Goal: Task Accomplishment & Management: Use online tool/utility

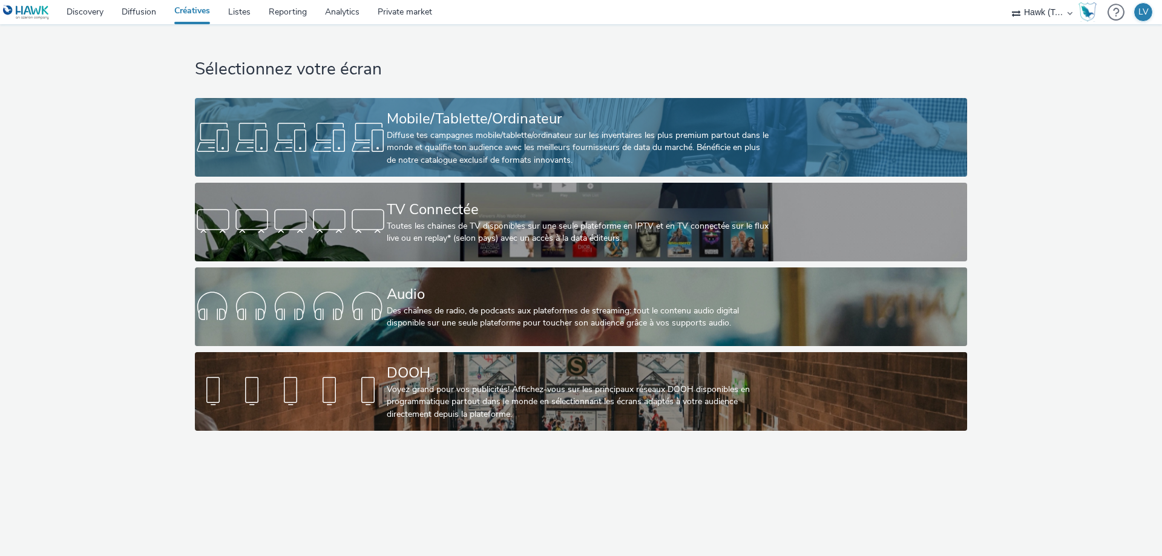
click at [572, 130] on div "Diffuse tes campagnes mobile/tablette/ordinateur sur les inventaires les plus p…" at bounding box center [579, 147] width 384 height 37
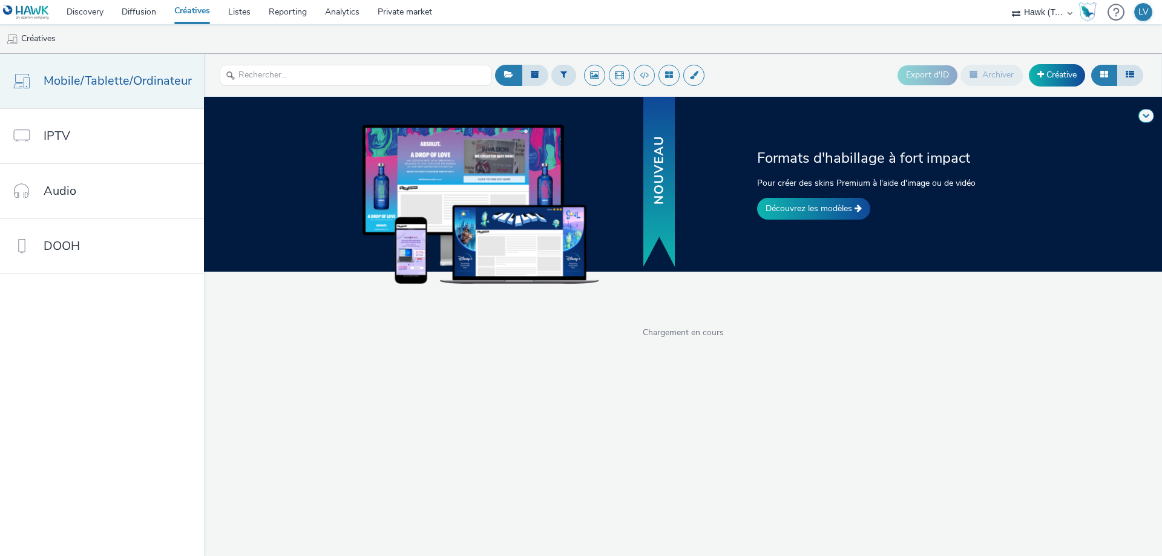
click at [137, 76] on span "Mobile/Tablette/Ordinateur" at bounding box center [118, 81] width 148 height 18
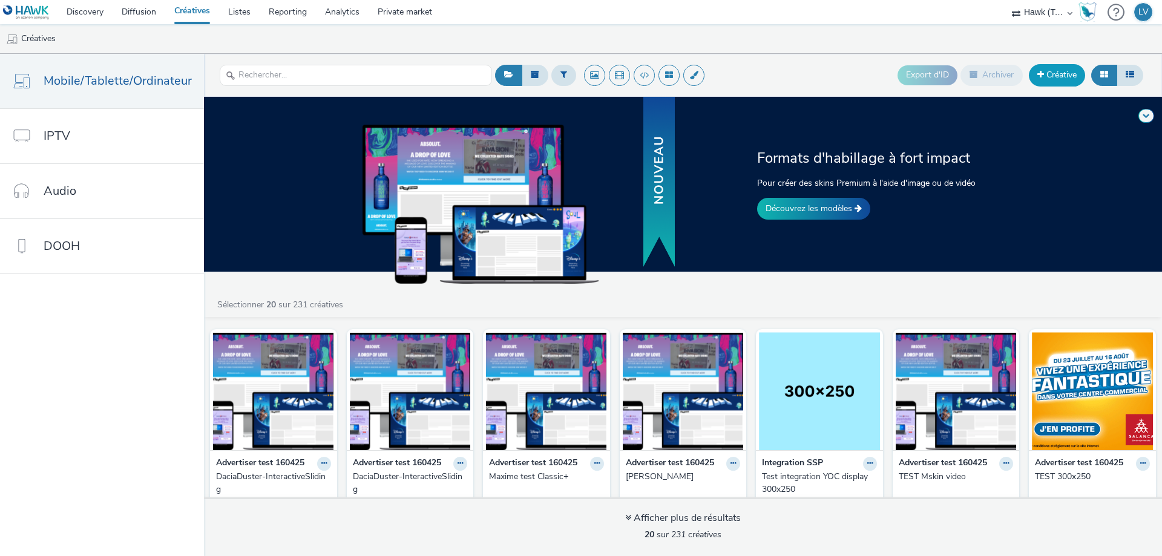
click at [1043, 75] on link "Créative" at bounding box center [1057, 75] width 56 height 22
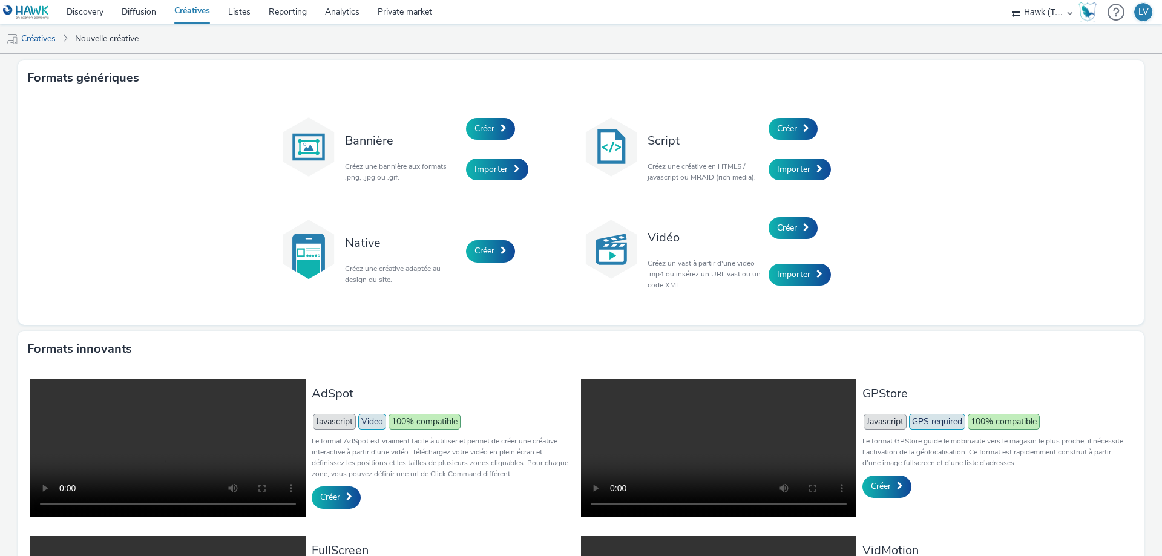
click at [42, 37] on link "Créatives" at bounding box center [31, 38] width 62 height 29
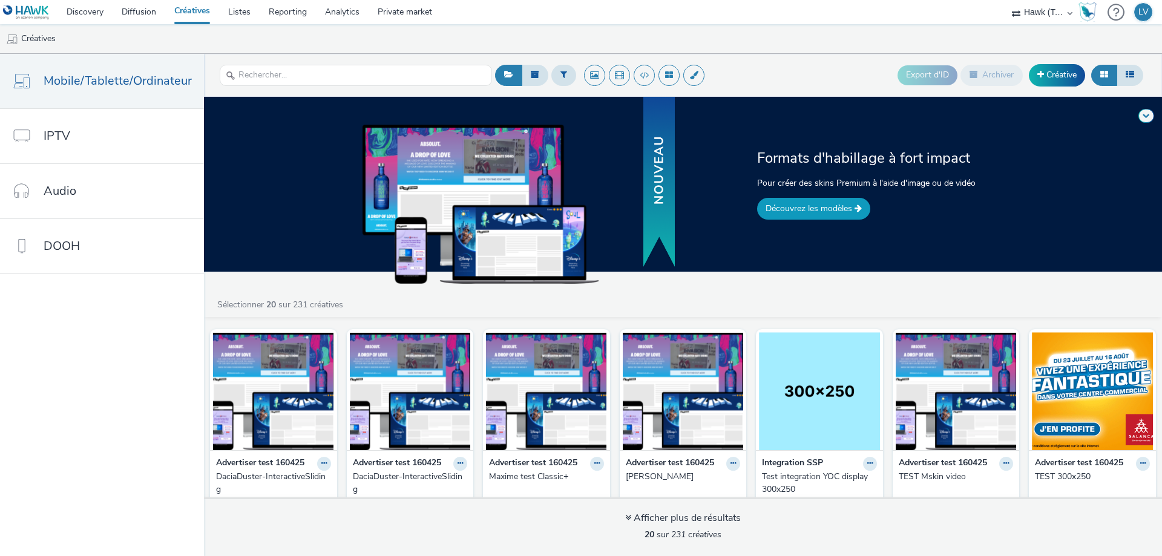
click at [837, 209] on link "Découvrez les modèles" at bounding box center [813, 209] width 113 height 22
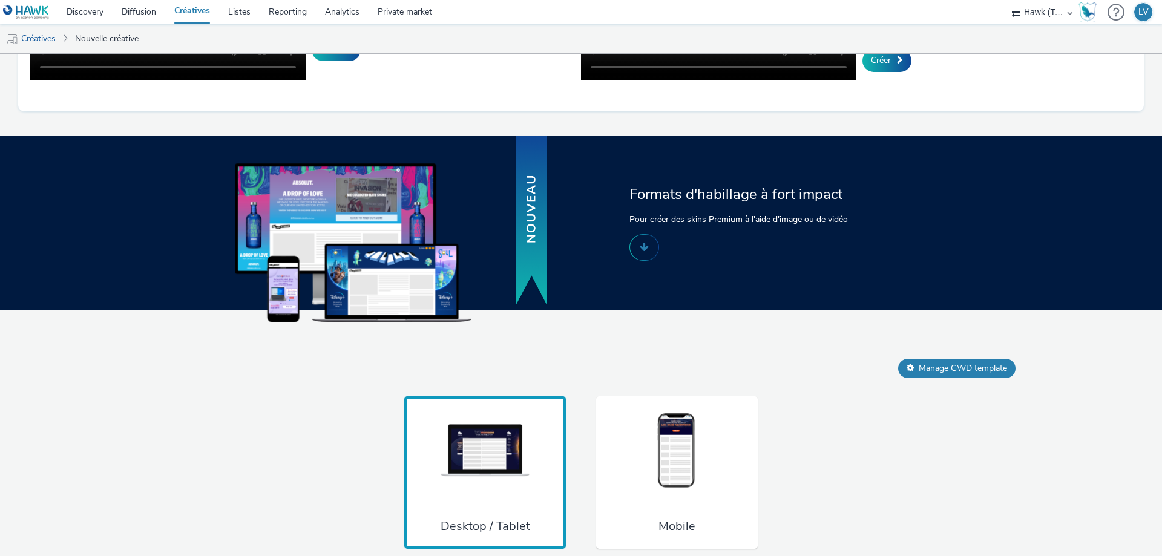
scroll to position [651, 0]
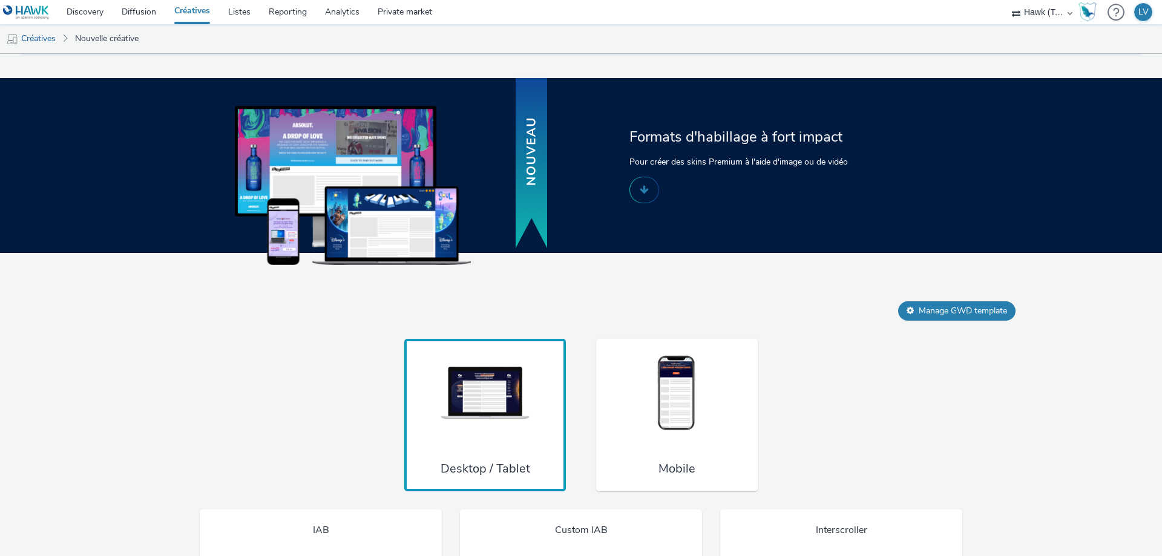
click at [479, 473] on div "Desktop / Tablet" at bounding box center [485, 415] width 162 height 152
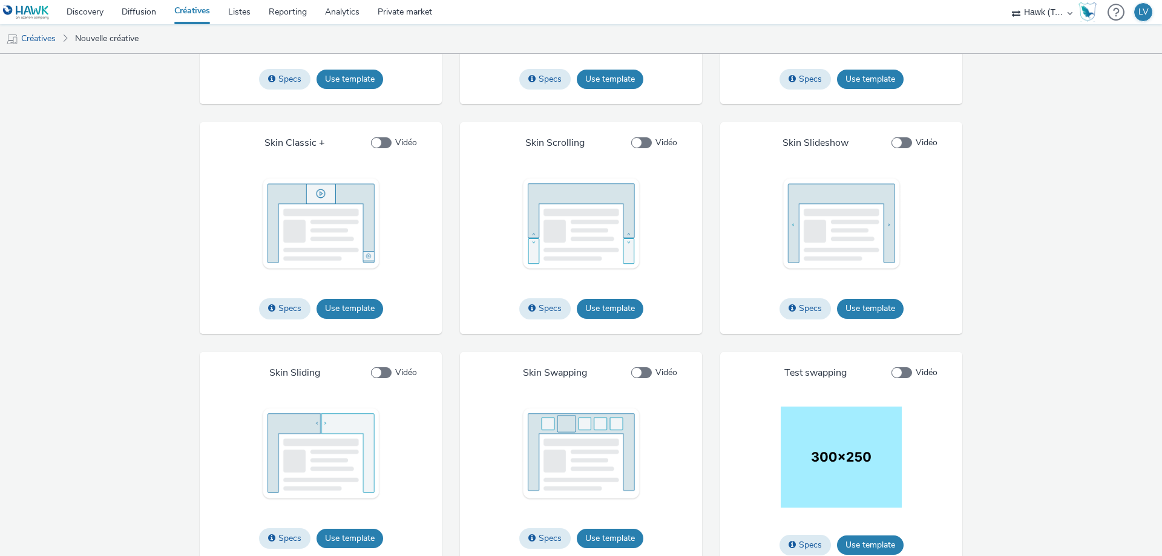
scroll to position [1544, 0]
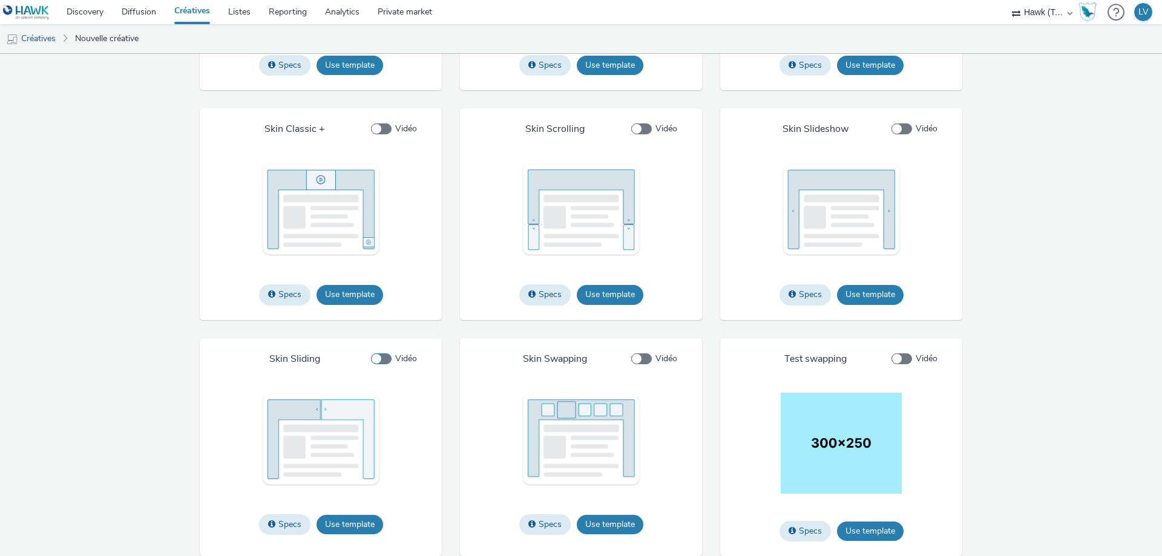
click at [375, 355] on span at bounding box center [381, 358] width 21 height 11
click at [375, 355] on input "Vidéo" at bounding box center [375, 359] width 8 height 8
checkbox input "true"
click at [358, 523] on button "Use template" at bounding box center [349, 524] width 67 height 19
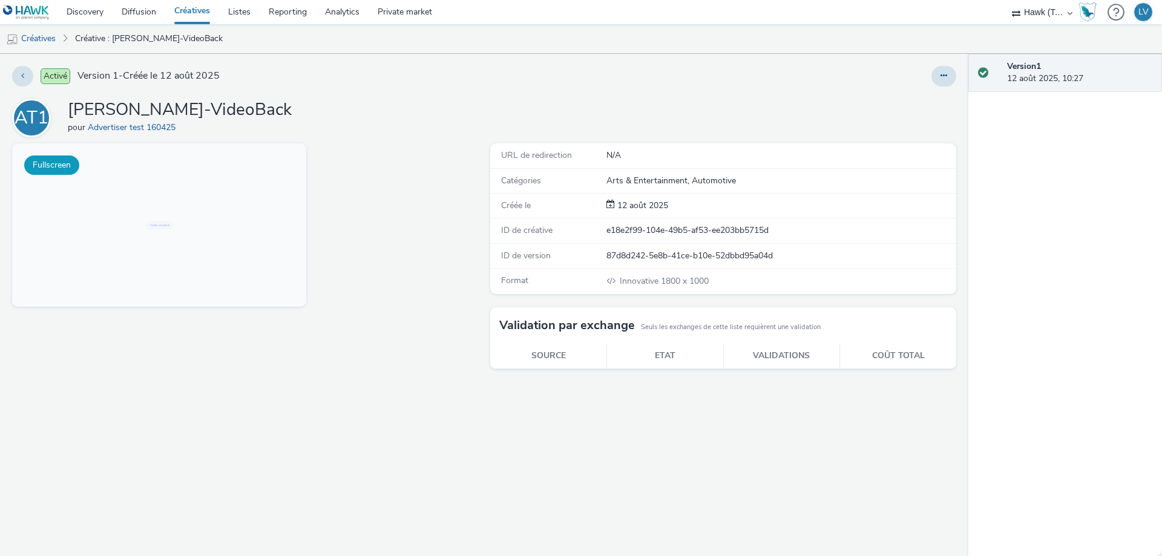
click at [64, 168] on button "Fullscreen" at bounding box center [51, 165] width 55 height 19
click at [123, 128] on link "Advertiser test 160425" at bounding box center [134, 127] width 93 height 11
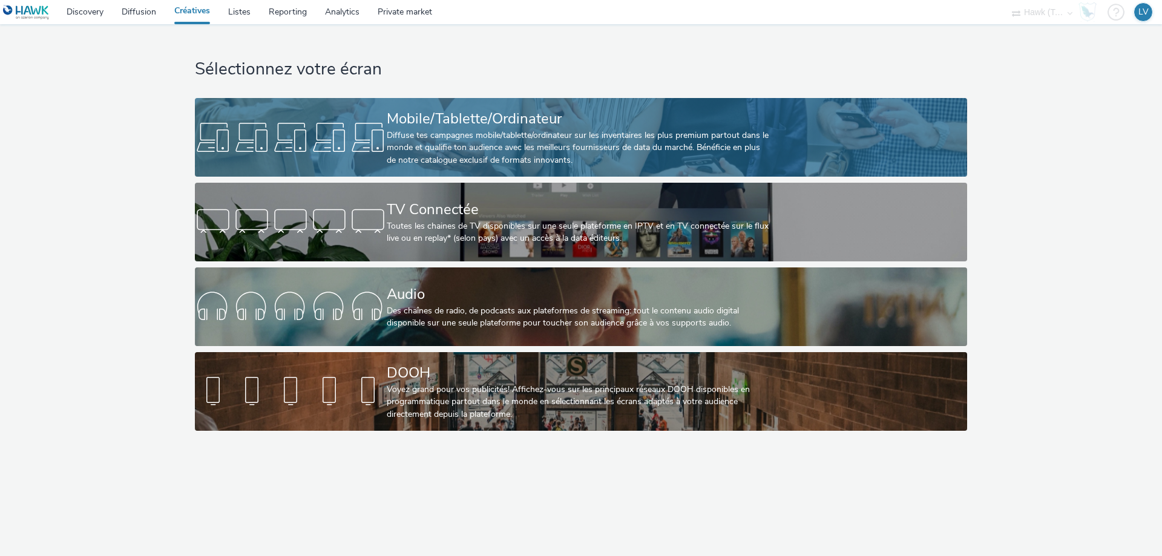
click at [457, 139] on div "Diffuse tes campagnes mobile/tablette/ordinateur sur les inventaires les plus p…" at bounding box center [579, 147] width 384 height 37
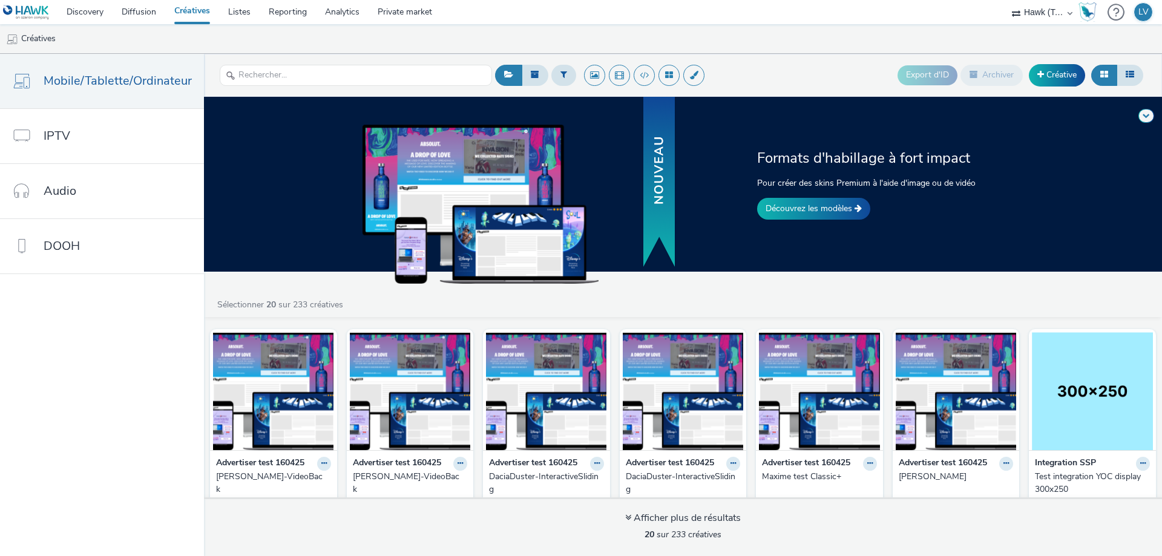
click at [280, 463] on strong "Advertiser test 160425" at bounding box center [260, 464] width 88 height 14
click at [321, 462] on icon at bounding box center [323, 463] width 5 height 7
click at [317, 464] on button at bounding box center [324, 464] width 14 height 14
click at [261, 367] on figcaption at bounding box center [273, 351] width 121 height 39
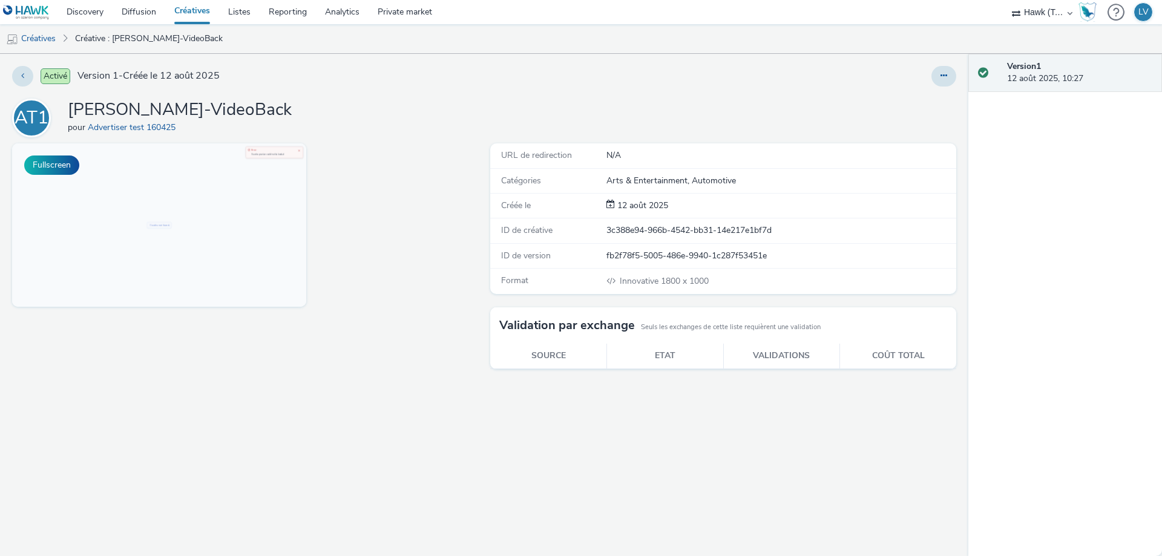
click at [998, 165] on div "Error" at bounding box center [982, 168] width 169 height 11
click at [50, 163] on button "Fullscreen" at bounding box center [51, 165] width 55 height 19
click at [955, 71] on button at bounding box center [943, 76] width 25 height 21
click at [890, 102] on link "Modifier" at bounding box center [910, 100] width 91 height 24
drag, startPoint x: 265, startPoint y: 109, endPoint x: 66, endPoint y: 102, distance: 199.2
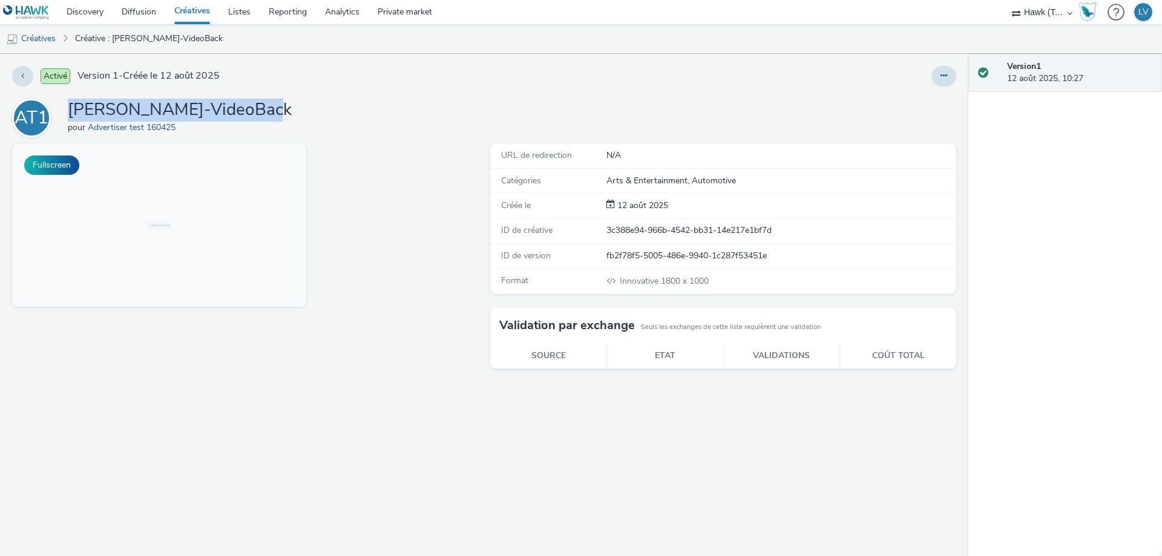
click at [66, 102] on div "AT1 Bwin Sliding-VideoBack pour Advertiser test 160425" at bounding box center [484, 118] width 944 height 39
copy h1 "[PERSON_NAME]-VideoBack"
click at [46, 161] on button "Fullscreen" at bounding box center [51, 165] width 55 height 19
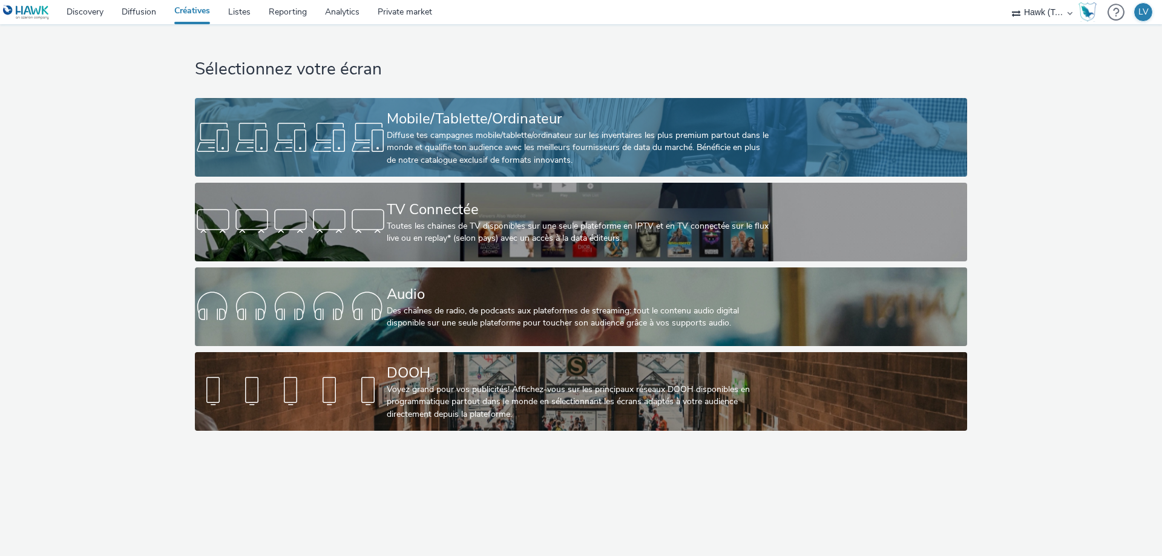
click at [366, 143] on div at bounding box center [291, 137] width 192 height 39
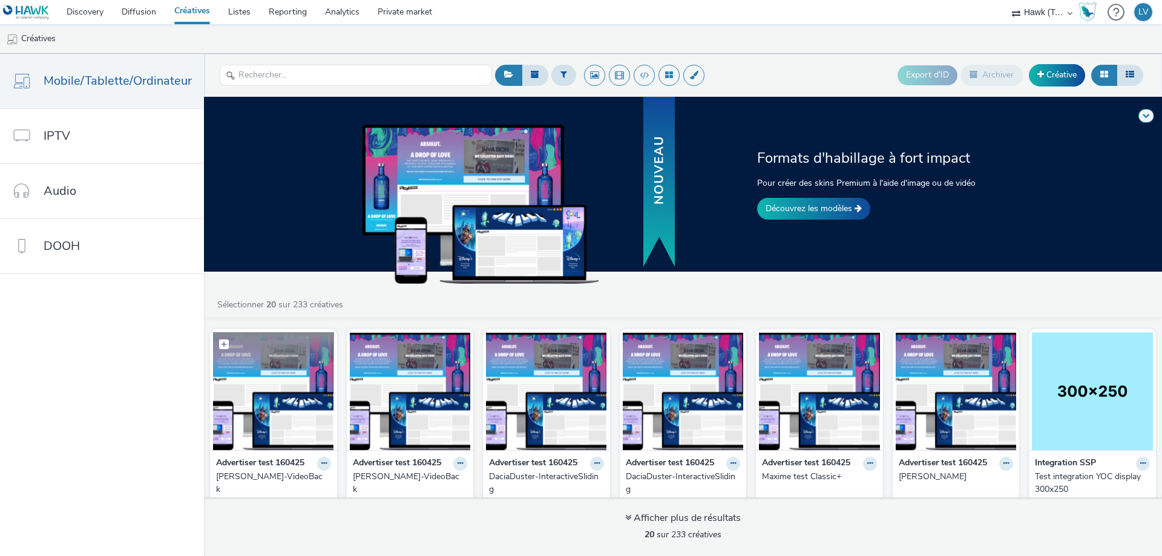
click at [287, 427] on img at bounding box center [273, 391] width 121 height 118
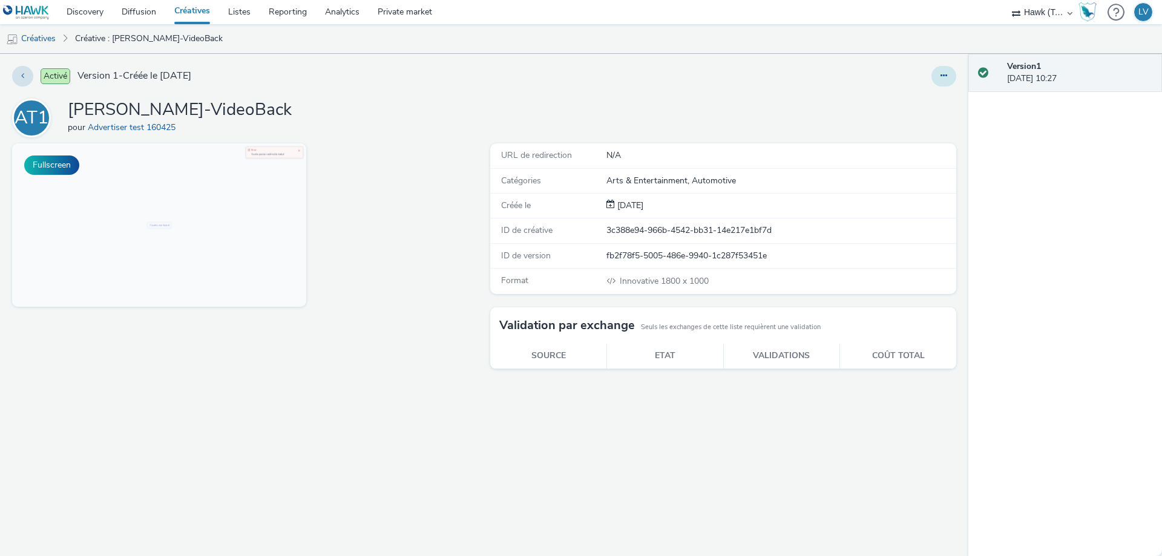
click at [938, 70] on button at bounding box center [943, 76] width 25 height 21
click at [899, 103] on link "Modifier" at bounding box center [910, 100] width 91 height 24
click at [197, 11] on link "Créatives" at bounding box center [192, 12] width 54 height 24
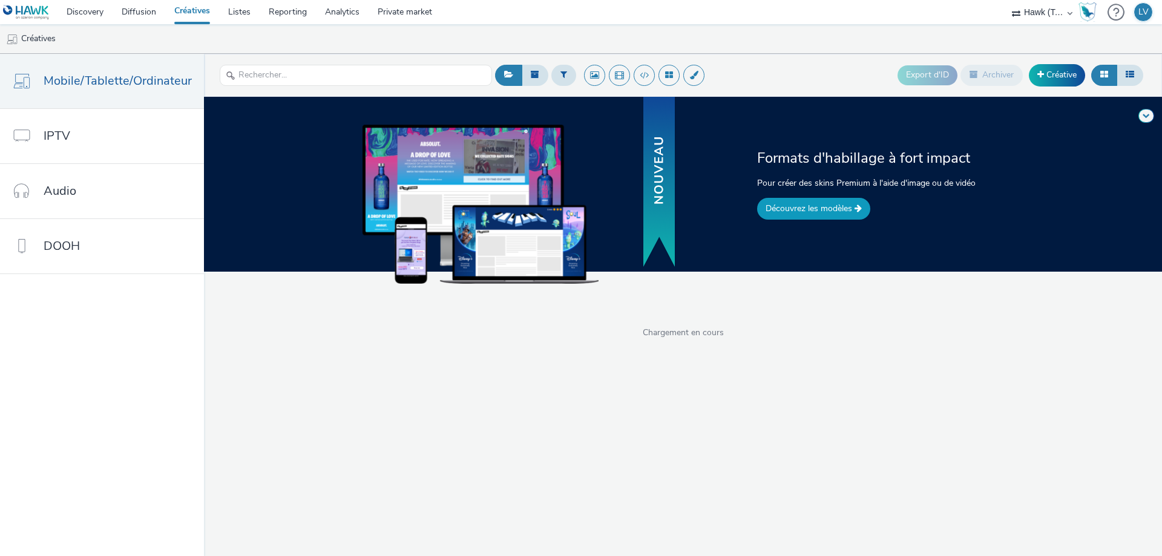
click at [833, 212] on link "Découvrez les modèles" at bounding box center [813, 209] width 113 height 22
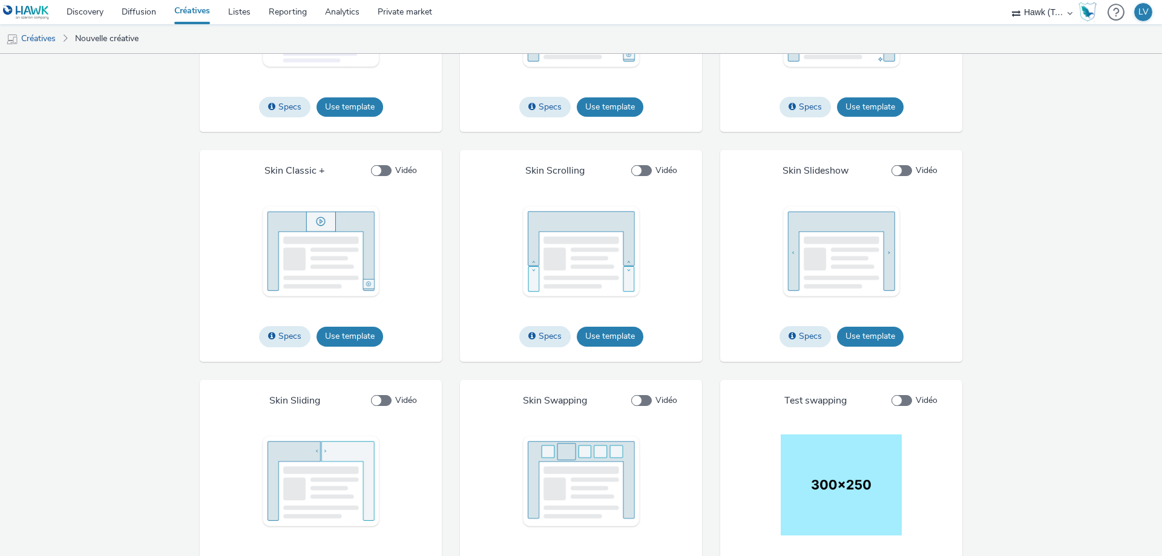
scroll to position [1302, 0]
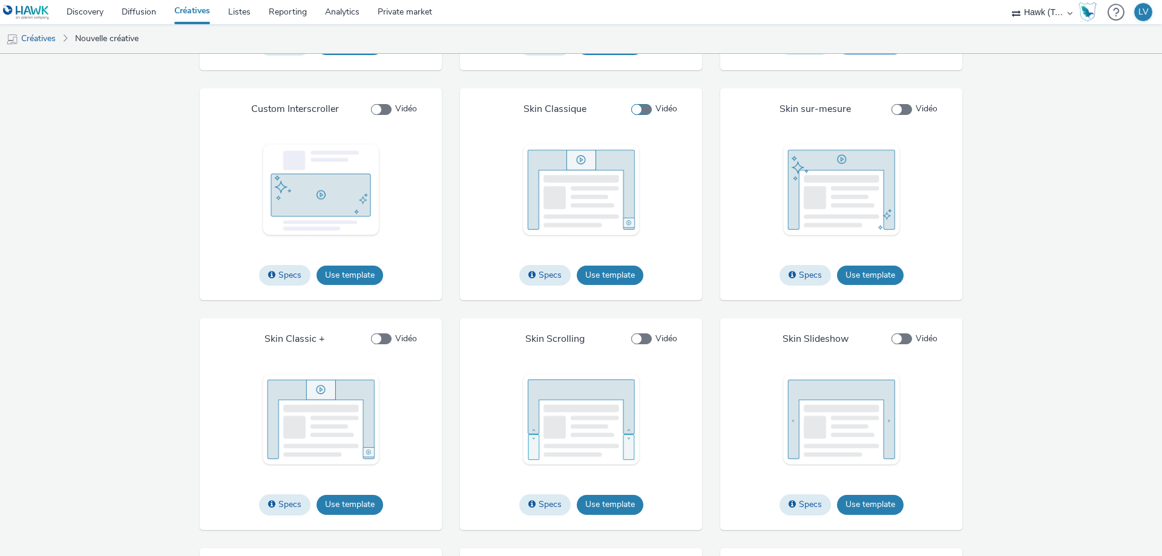
click at [634, 115] on span at bounding box center [641, 109] width 21 height 11
click at [634, 113] on input "Vidéo" at bounding box center [635, 109] width 8 height 8
checkbox input "true"
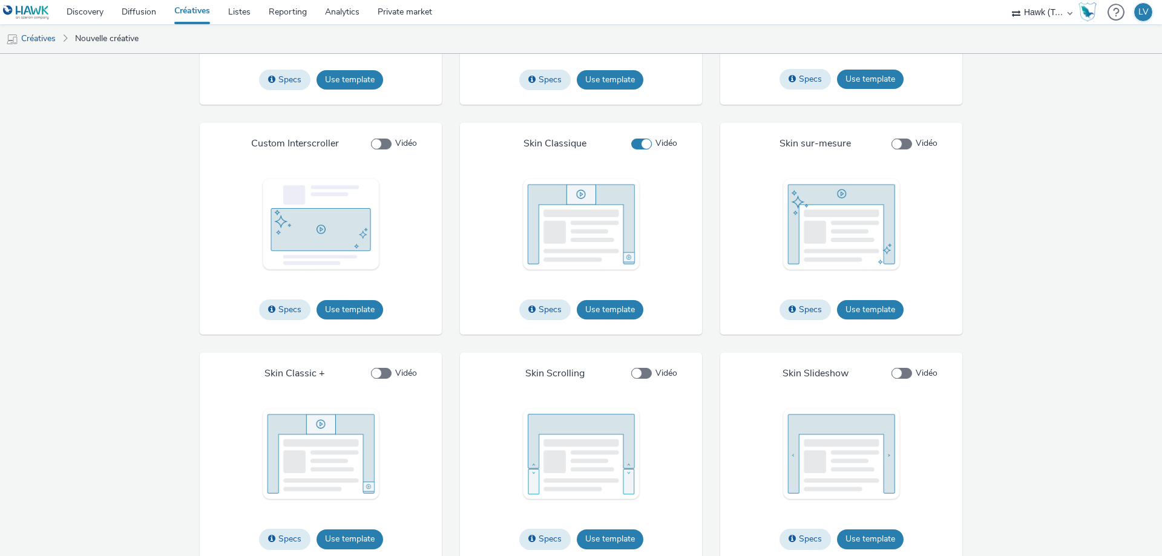
scroll to position [1242, 0]
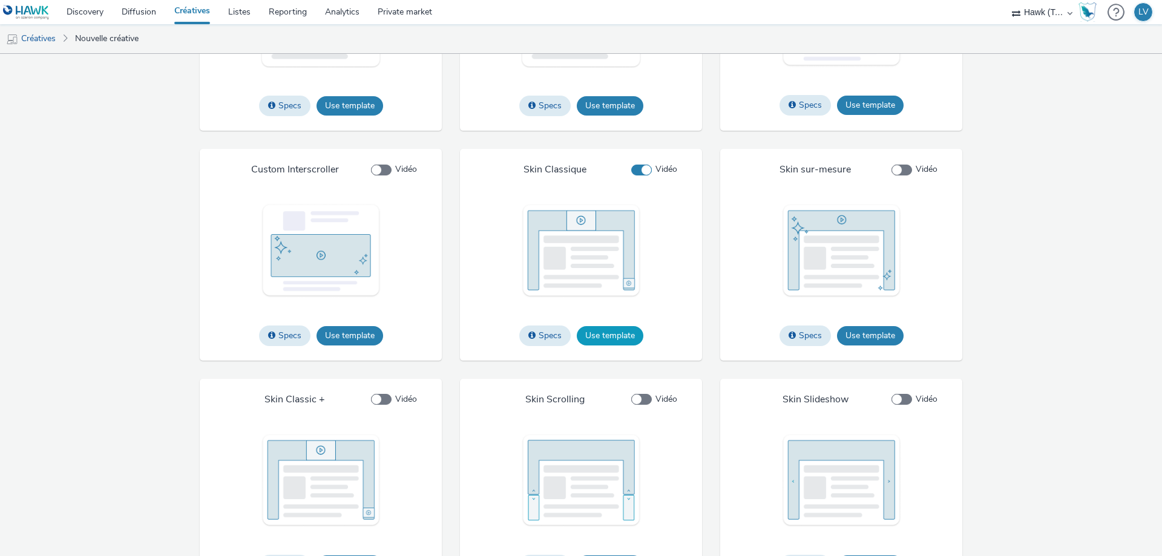
click at [628, 346] on button "Use template" at bounding box center [610, 335] width 67 height 19
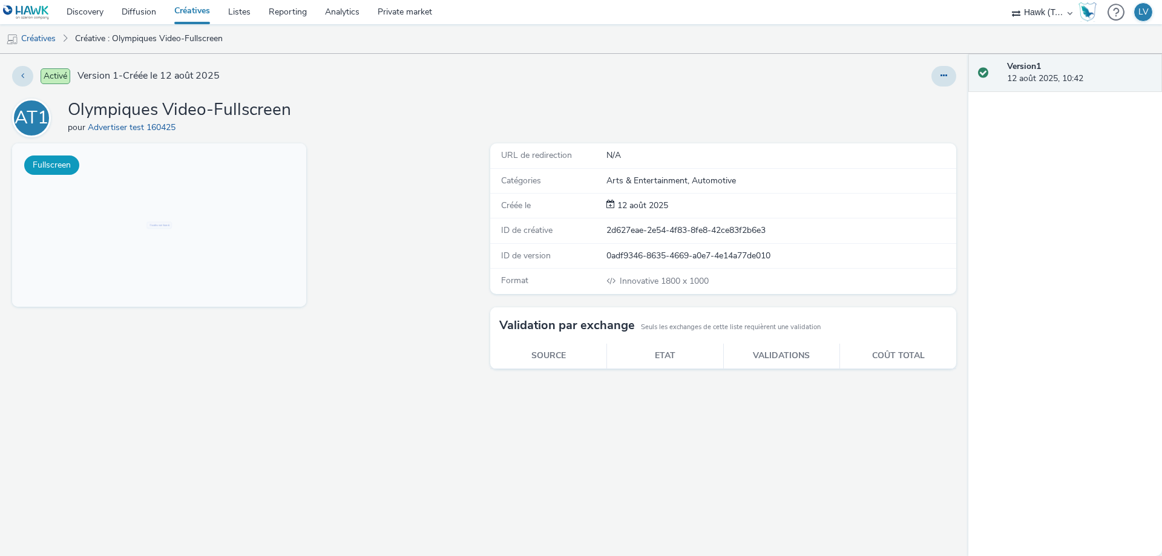
click at [63, 167] on button "Fullscreen" at bounding box center [51, 165] width 55 height 19
drag, startPoint x: 323, startPoint y: 111, endPoint x: 72, endPoint y: 117, distance: 250.6
click at [72, 117] on div "AT1 Olympiques Video-Fullscreen pour Advertiser test 160425" at bounding box center [484, 118] width 944 height 39
copy h1 "Olympiques Video-Fullscreen"
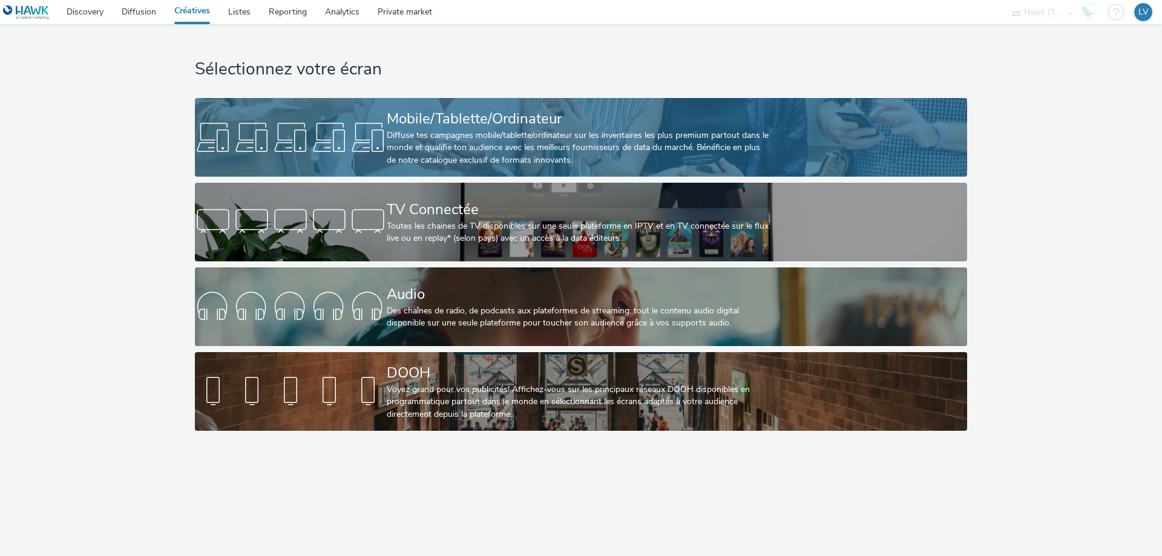
click at [501, 140] on div "Diffuse tes campagnes mobile/tablette/ordinateur sur les inventaires les plus p…" at bounding box center [579, 147] width 384 height 37
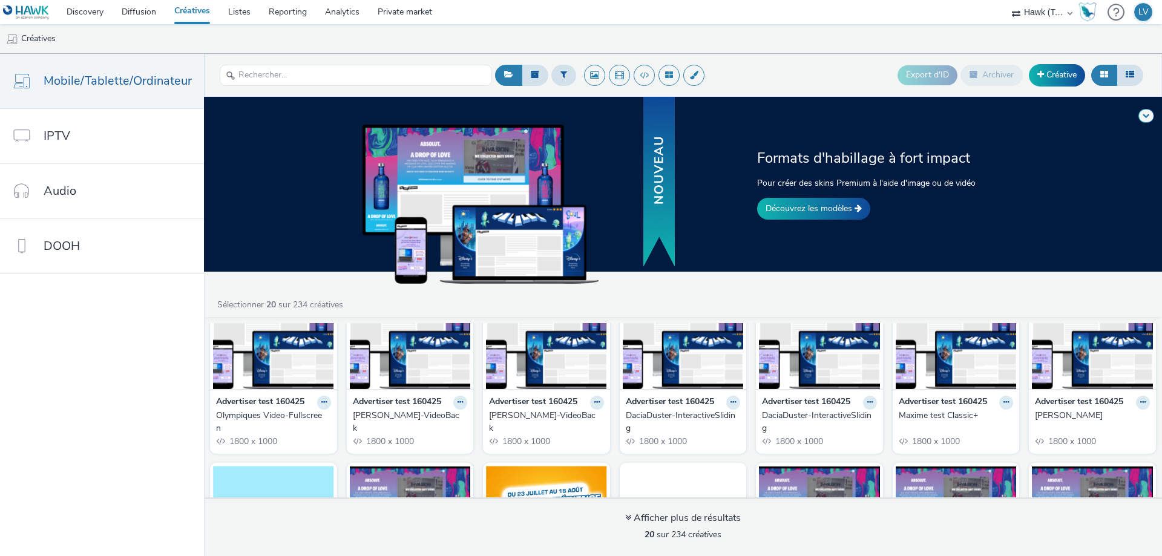
scroll to position [61, 0]
click at [285, 353] on img at bounding box center [273, 331] width 121 height 118
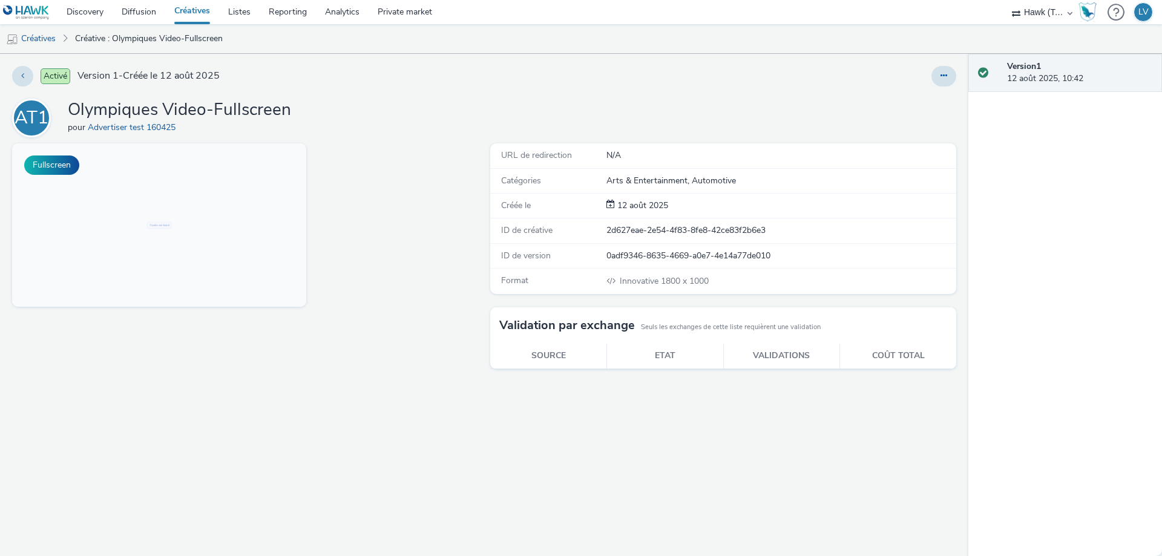
drag, startPoint x: 681, startPoint y: 429, endPoint x: 566, endPoint y: 358, distance: 135.3
click at [681, 429] on div "URL de redirection N/A Catégories Arts & Entertainment, Automotive Créée le 12 …" at bounding box center [720, 349] width 472 height 413
click at [70, 166] on button "Fullscreen" at bounding box center [51, 165] width 55 height 19
click at [197, 15] on link "Créatives" at bounding box center [192, 12] width 54 height 24
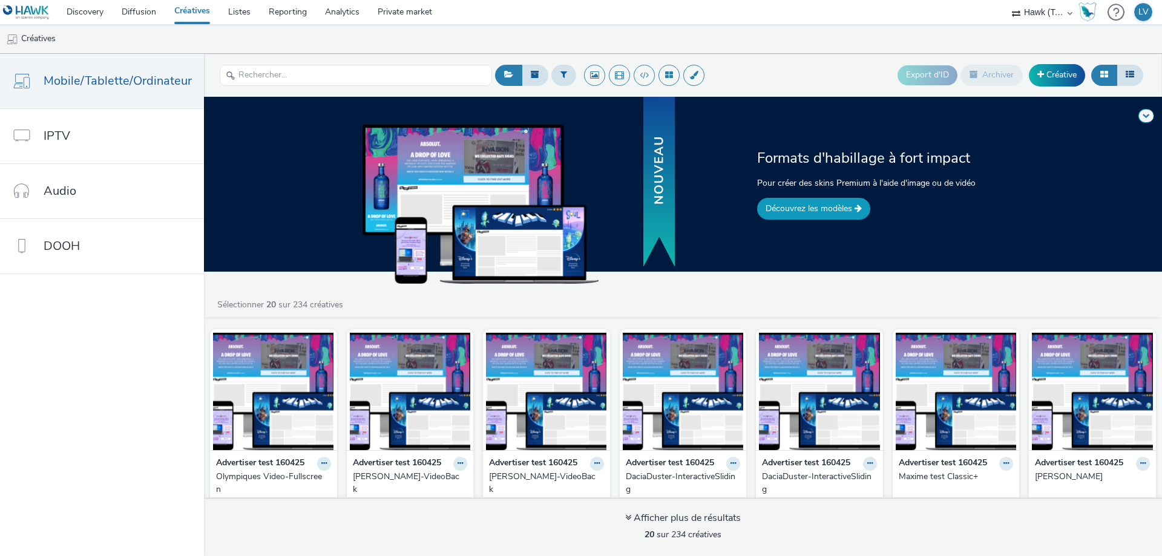
click at [844, 212] on link "Découvrez les modèles" at bounding box center [813, 209] width 113 height 22
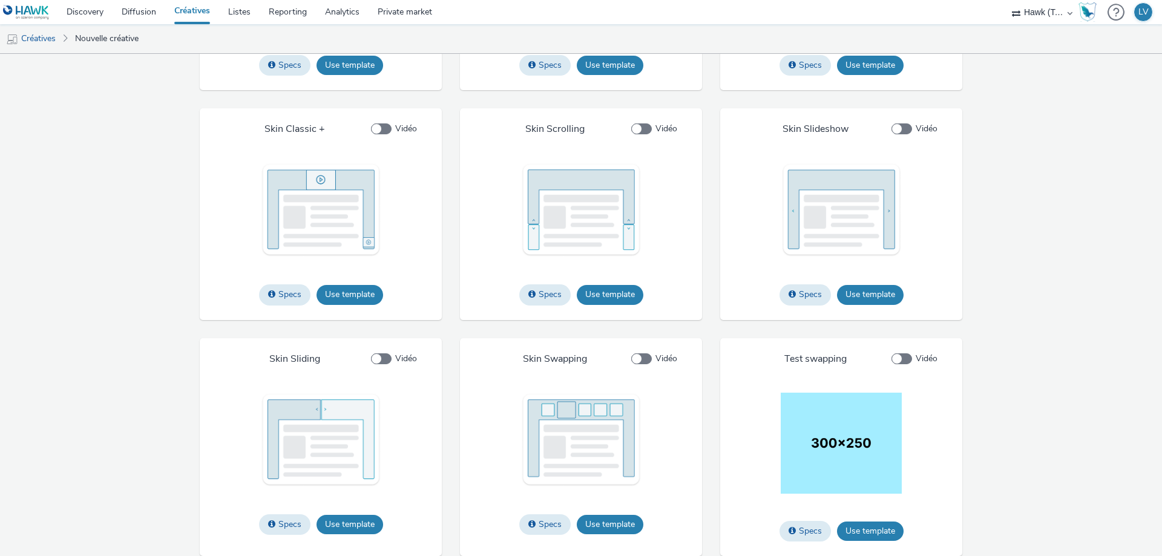
scroll to position [1544, 0]
click at [617, 526] on button "Use template" at bounding box center [610, 524] width 67 height 19
